Goal: Check status: Check status

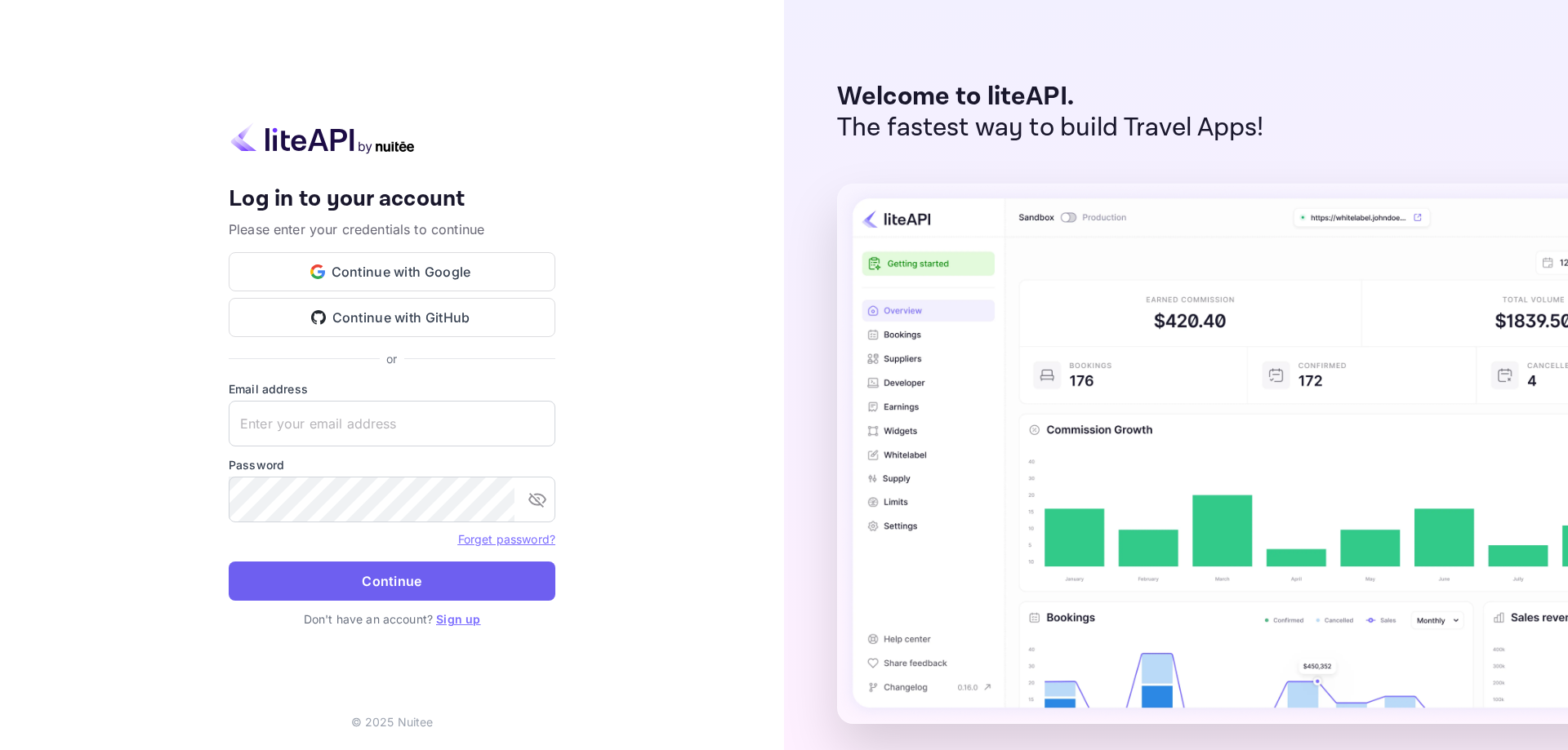
type input "[EMAIL_ADDRESS][DOMAIN_NAME]"
click at [399, 582] on button "Continue" at bounding box center [392, 580] width 327 height 39
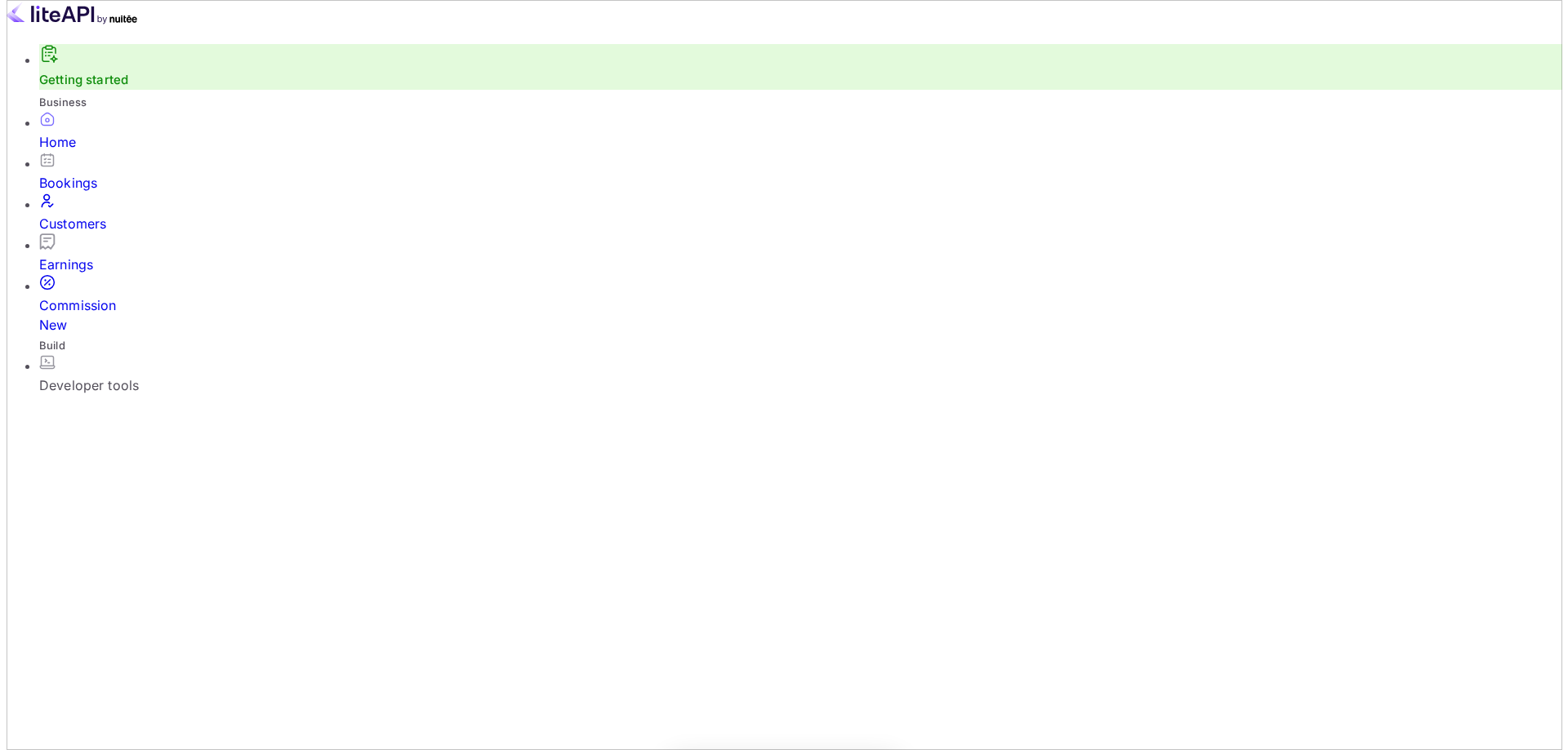
scroll to position [253, 412]
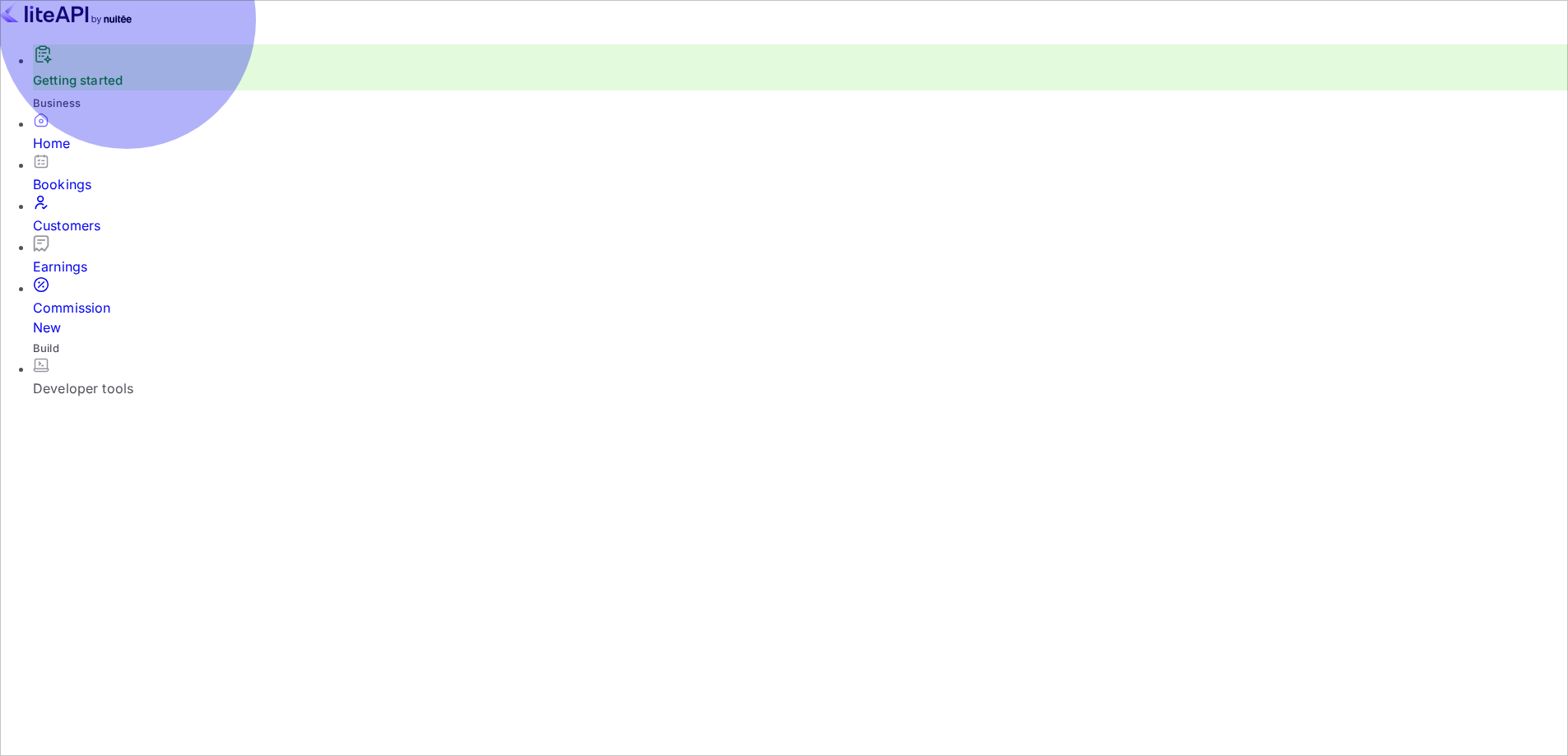
click at [136, 194] on div "Bookings" at bounding box center [800, 184] width 1535 height 19
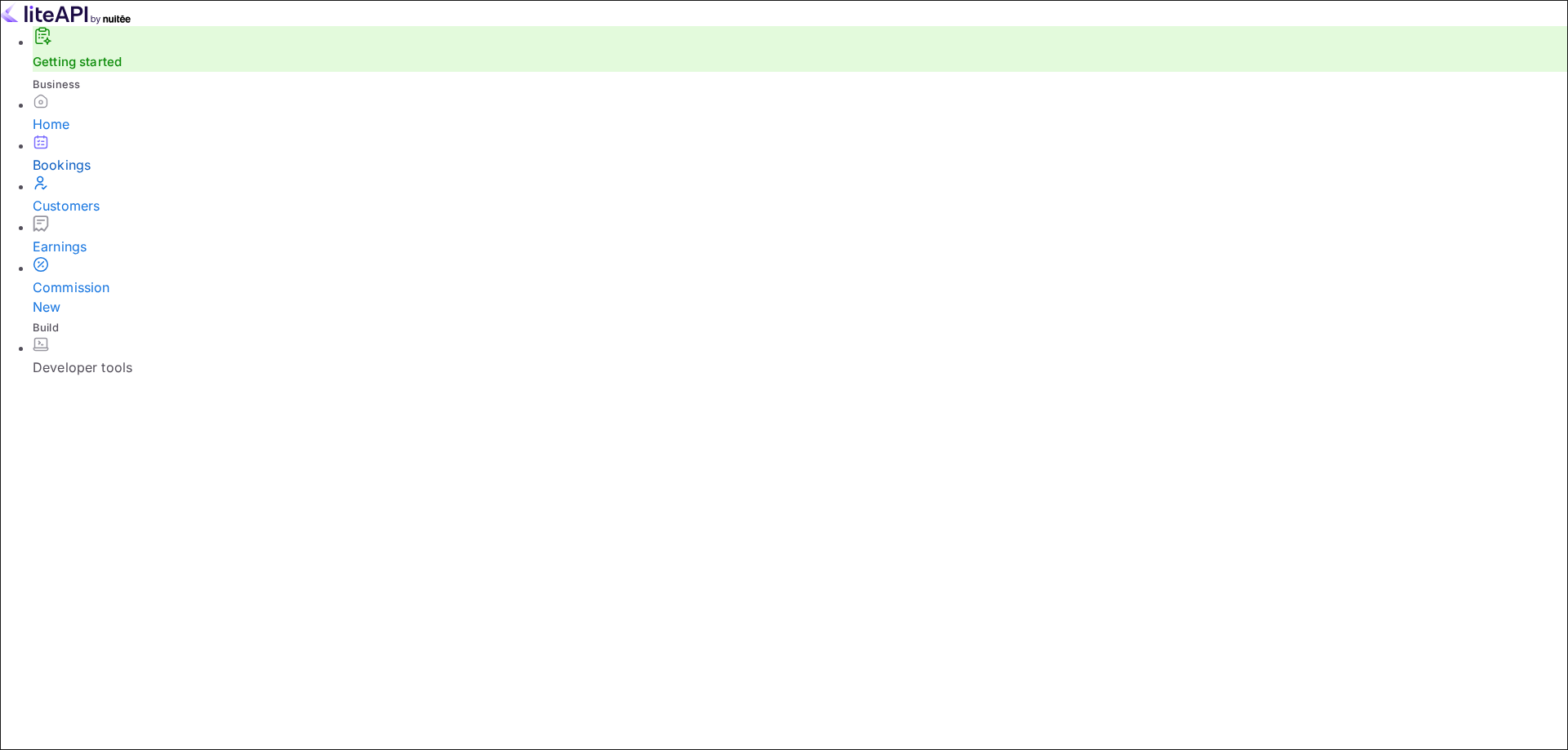
paste input "5o2f-K1ti"
type input "5o2f-K1ti"
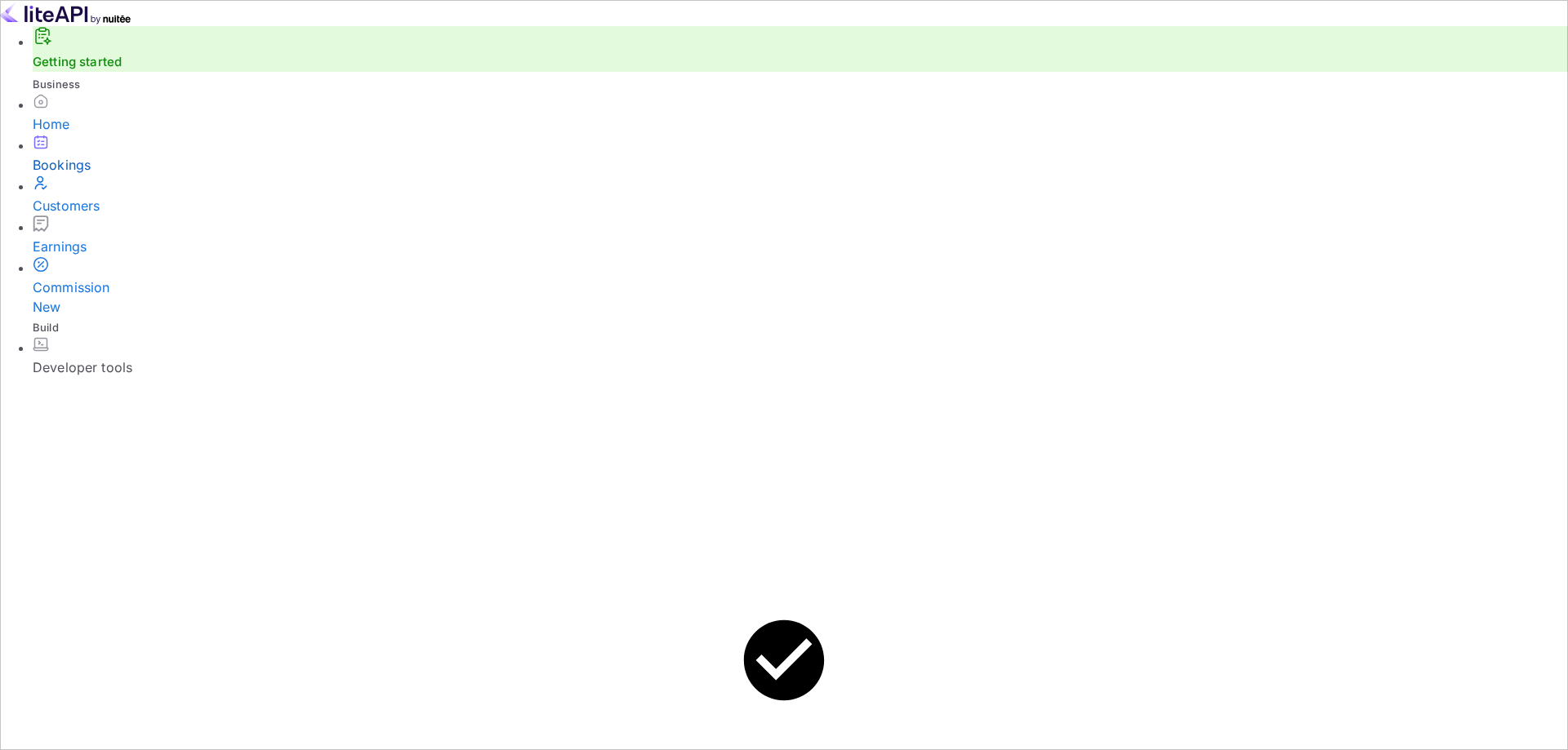
drag, startPoint x: 972, startPoint y: 509, endPoint x: 884, endPoint y: 513, distance: 88.1
